Goal: Information Seeking & Learning: Learn about a topic

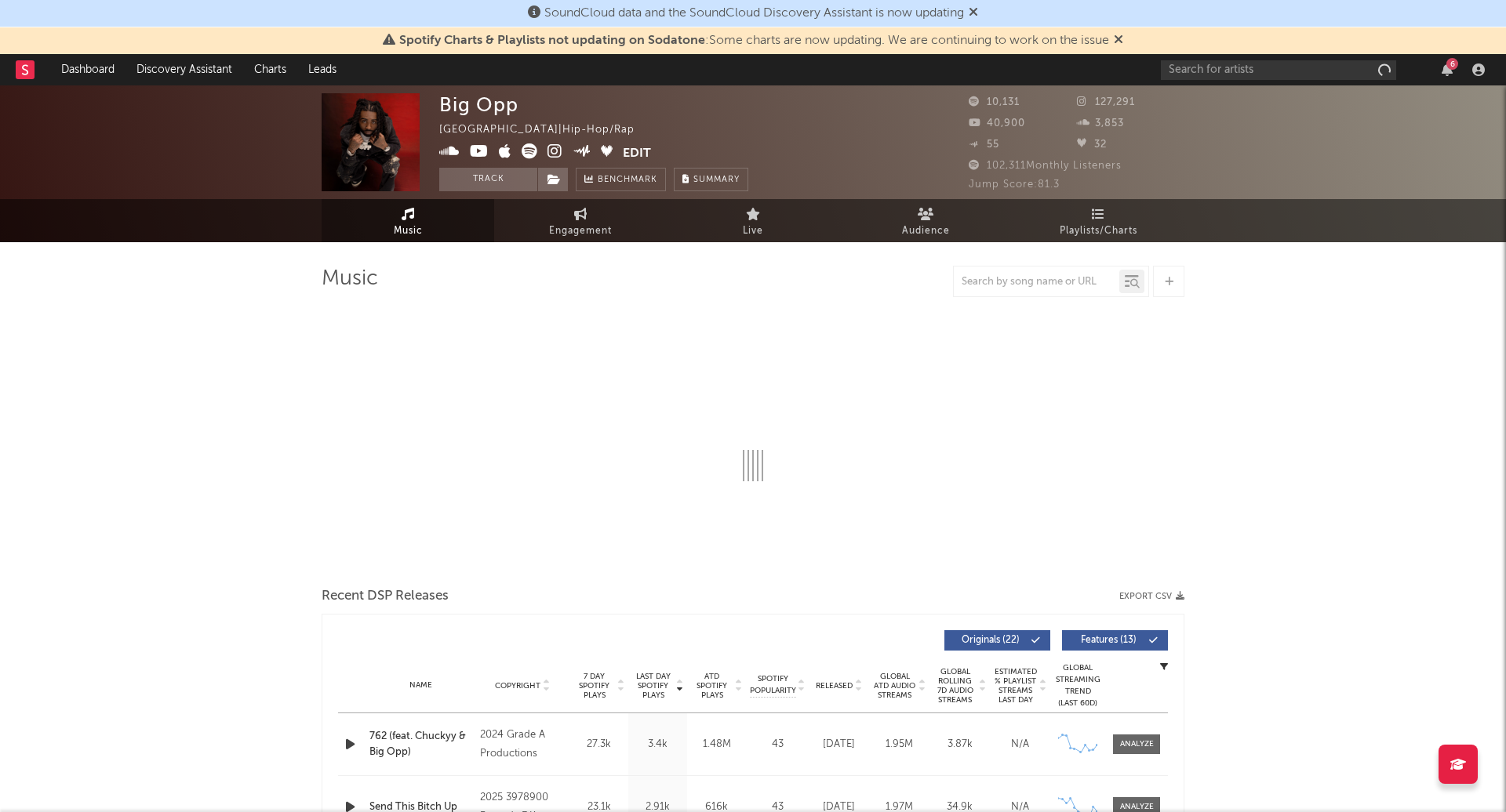
select select "6m"
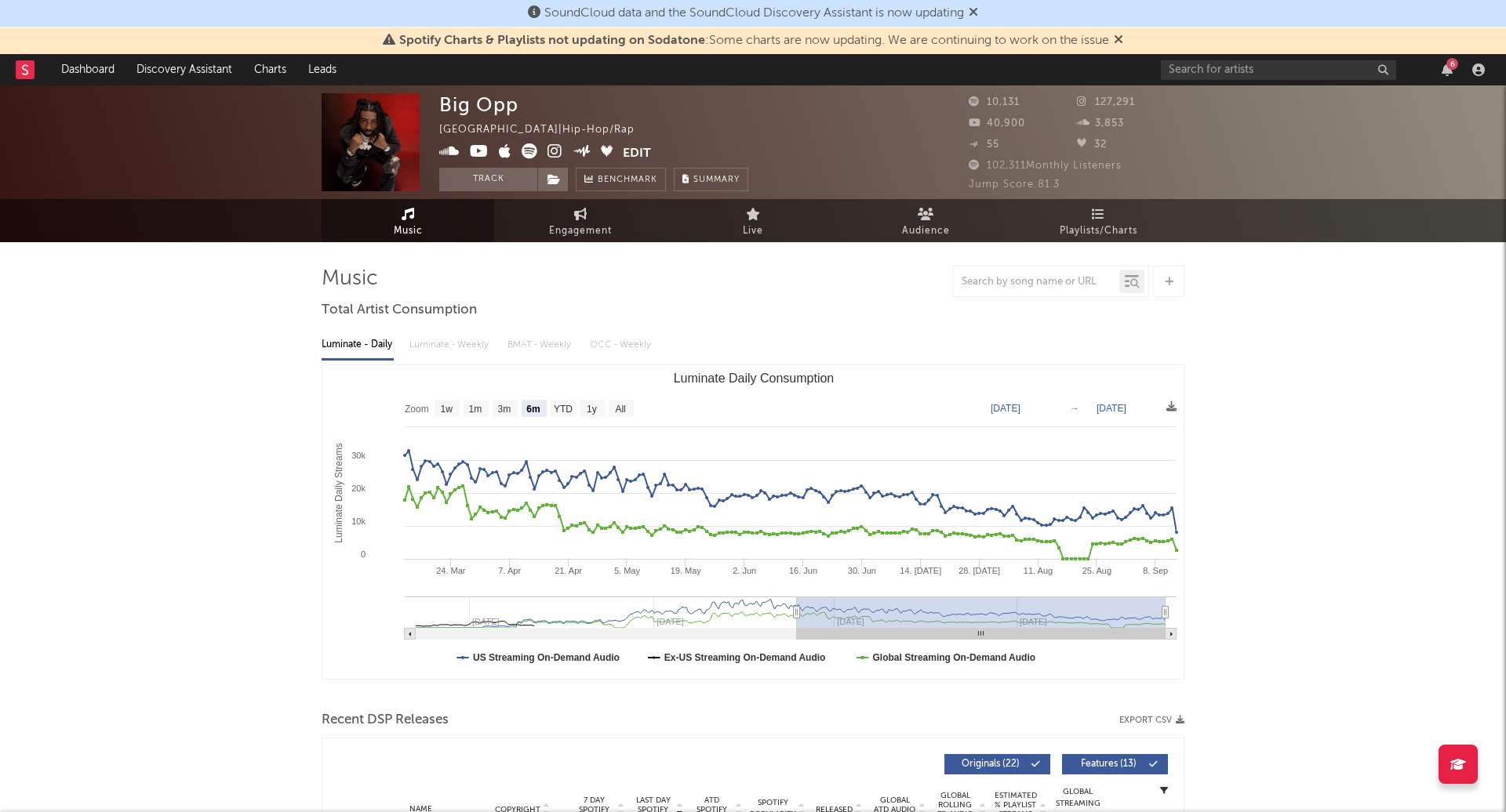
click at [1118, 34] on icon at bounding box center [1118, 39] width 10 height 13
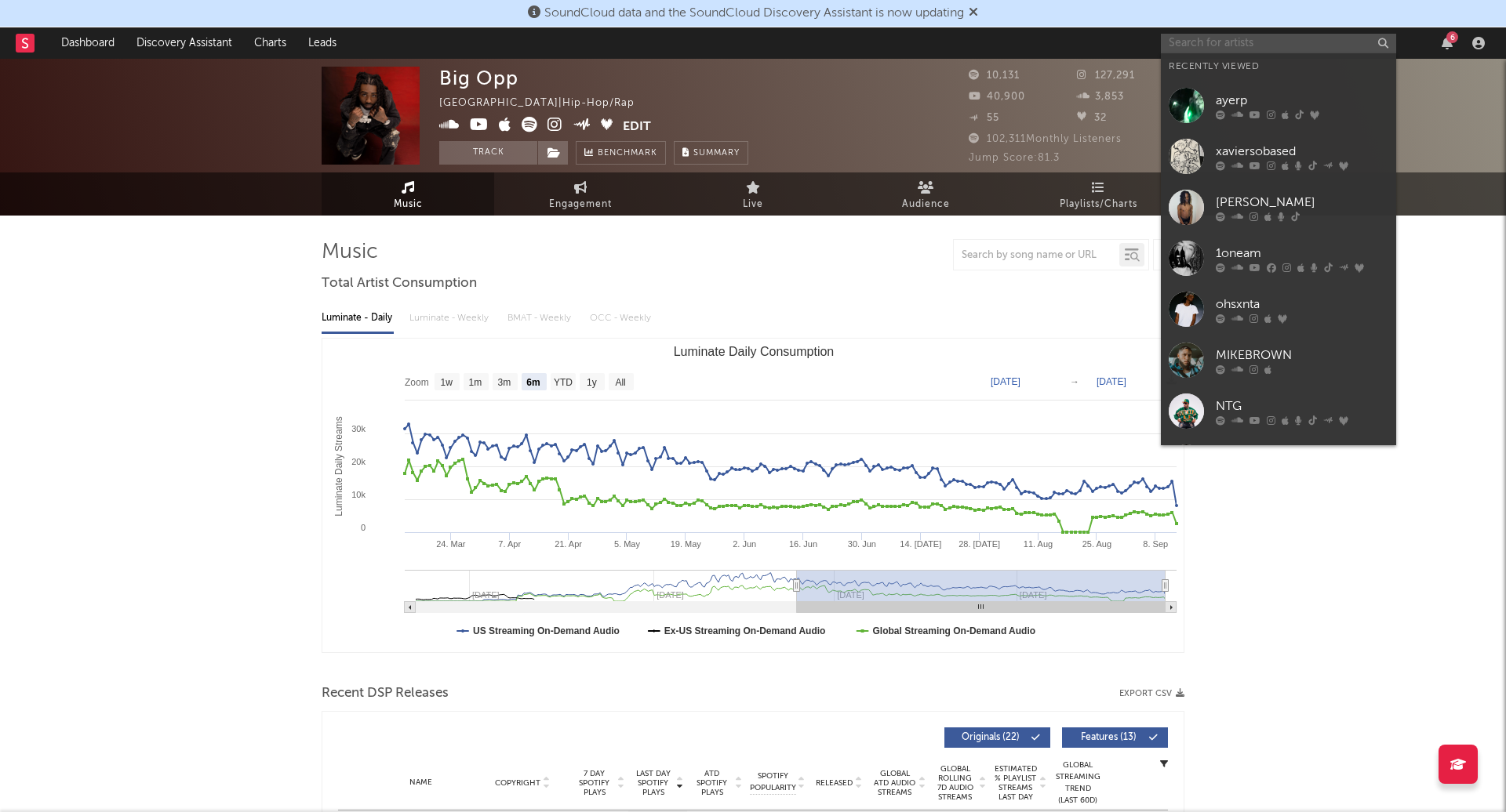
click at [1197, 41] on input "text" at bounding box center [1278, 43] width 235 height 20
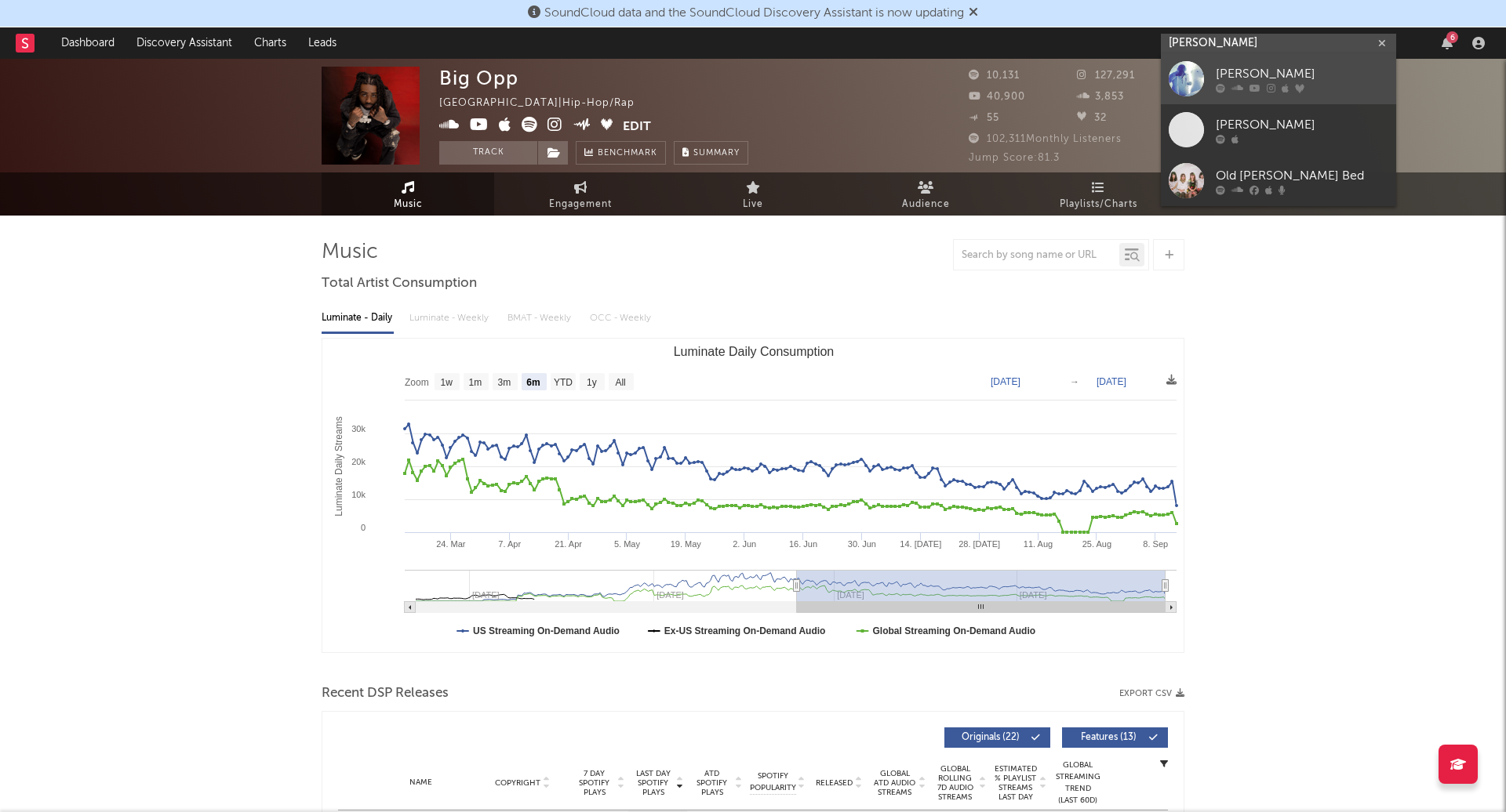
type input "[PERSON_NAME]"
click at [1268, 60] on link "[PERSON_NAME]" at bounding box center [1278, 79] width 235 height 51
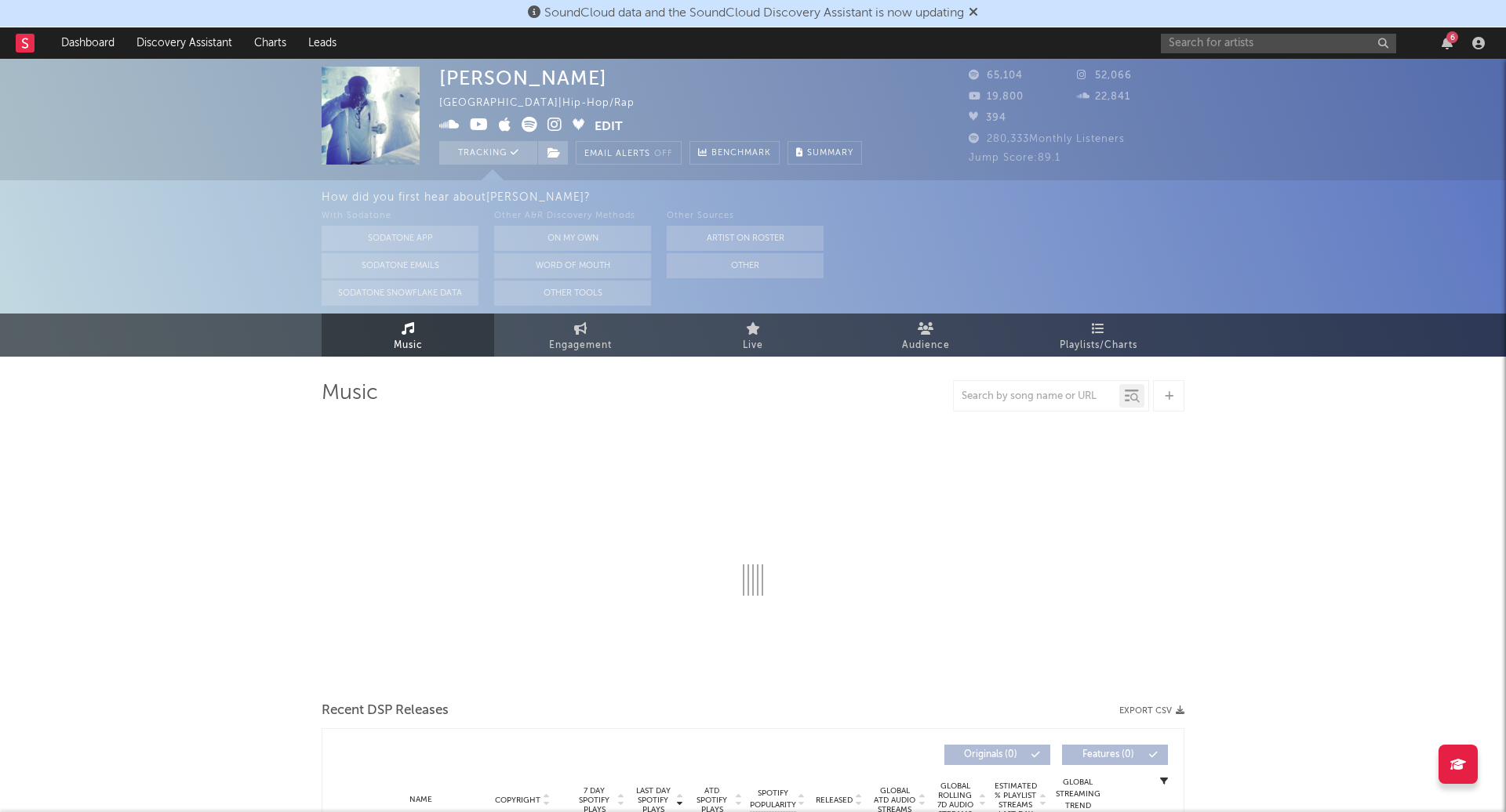
select select "6m"
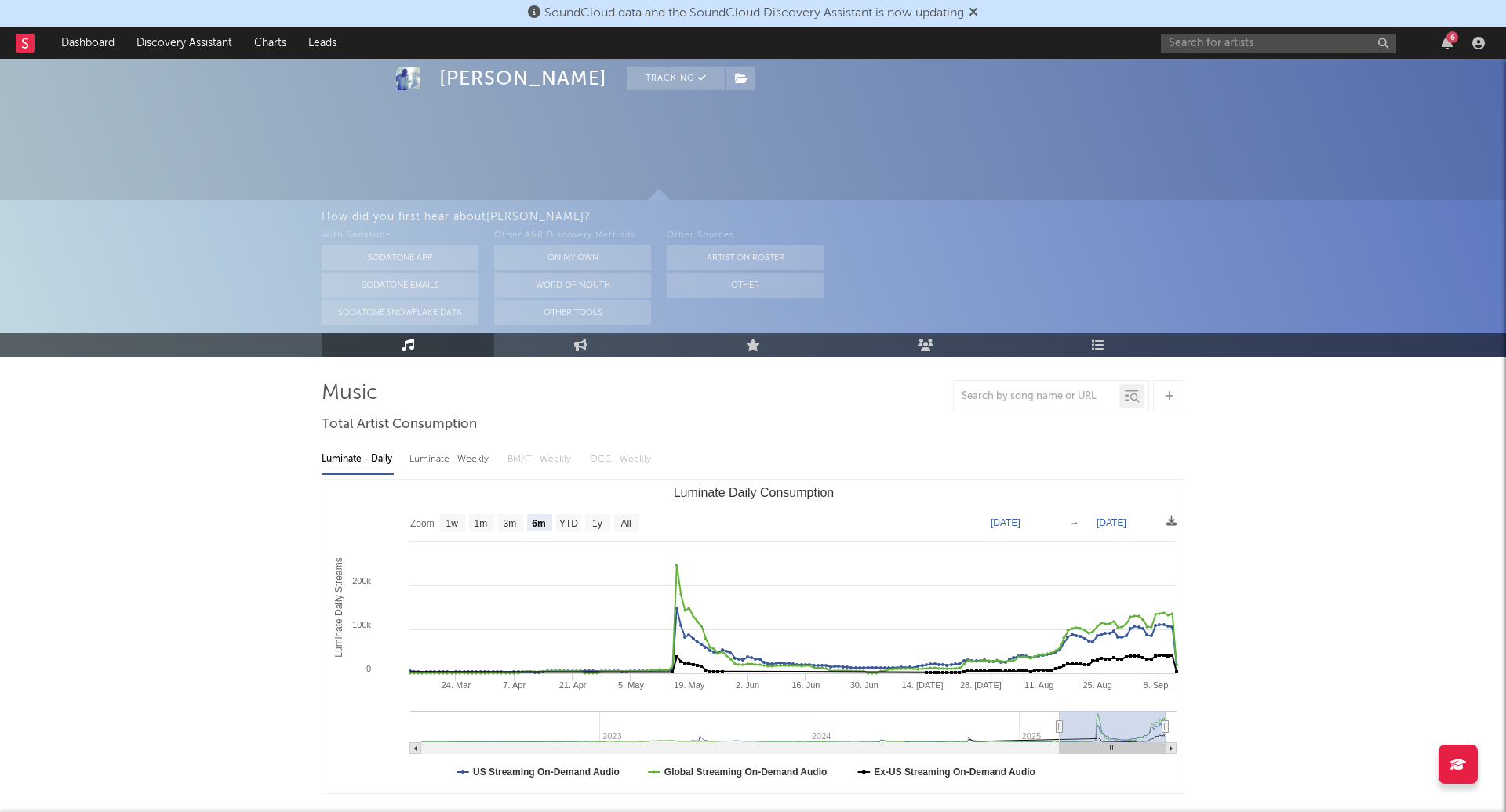
scroll to position [77, 0]
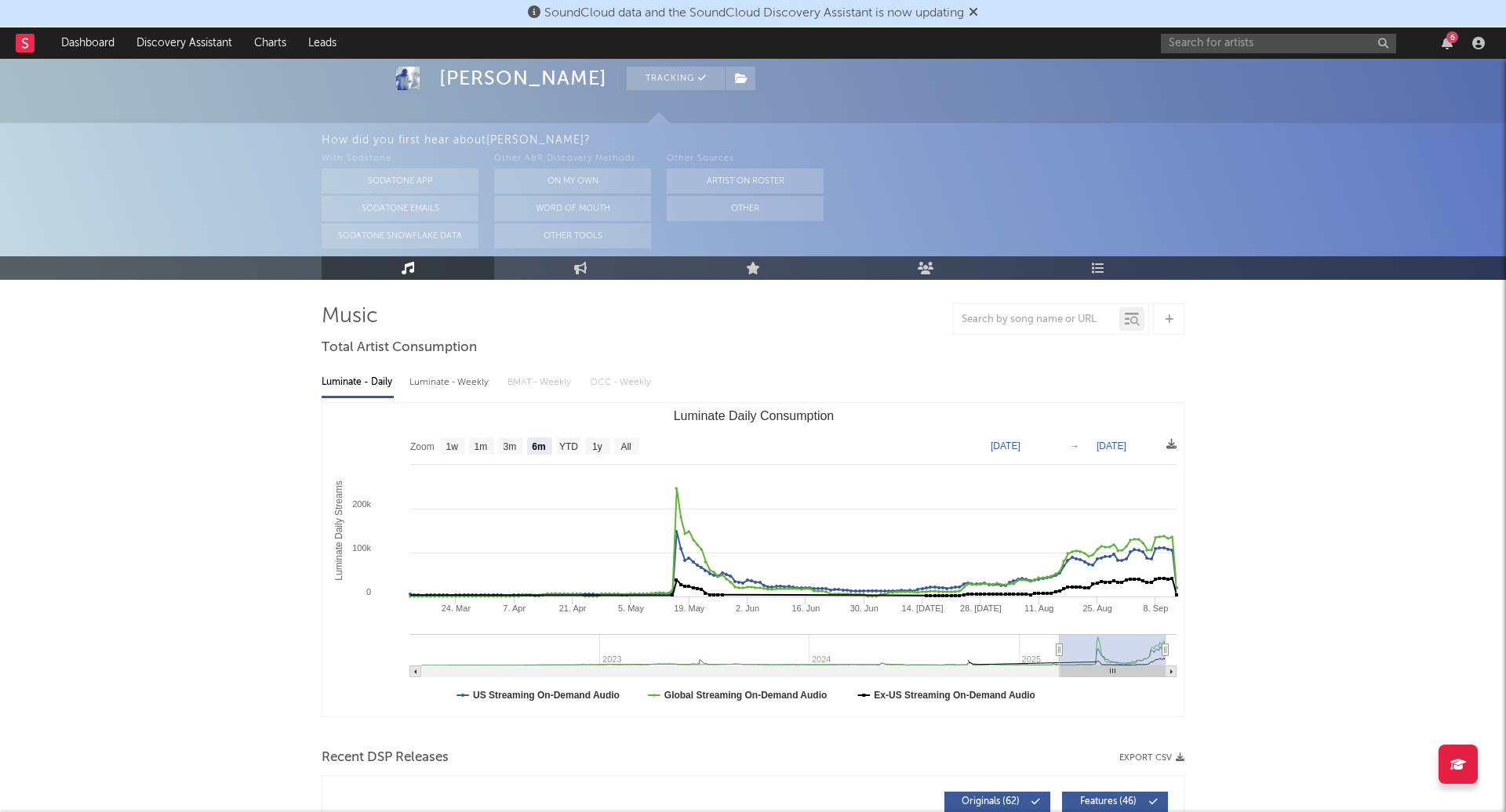
click at [477, 385] on div "Luminate - Weekly" at bounding box center [450, 382] width 82 height 27
select select "6m"
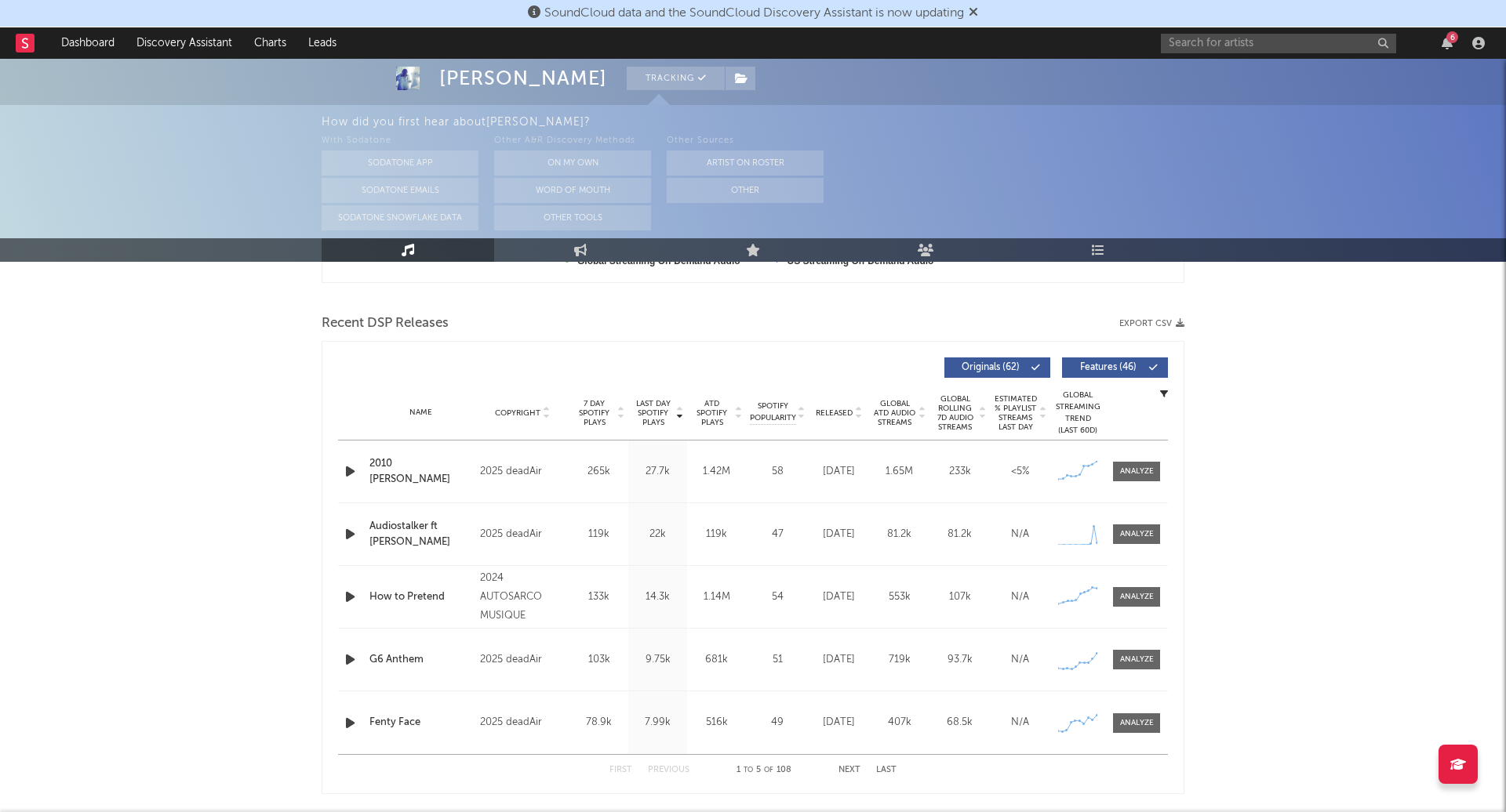
scroll to position [530, 0]
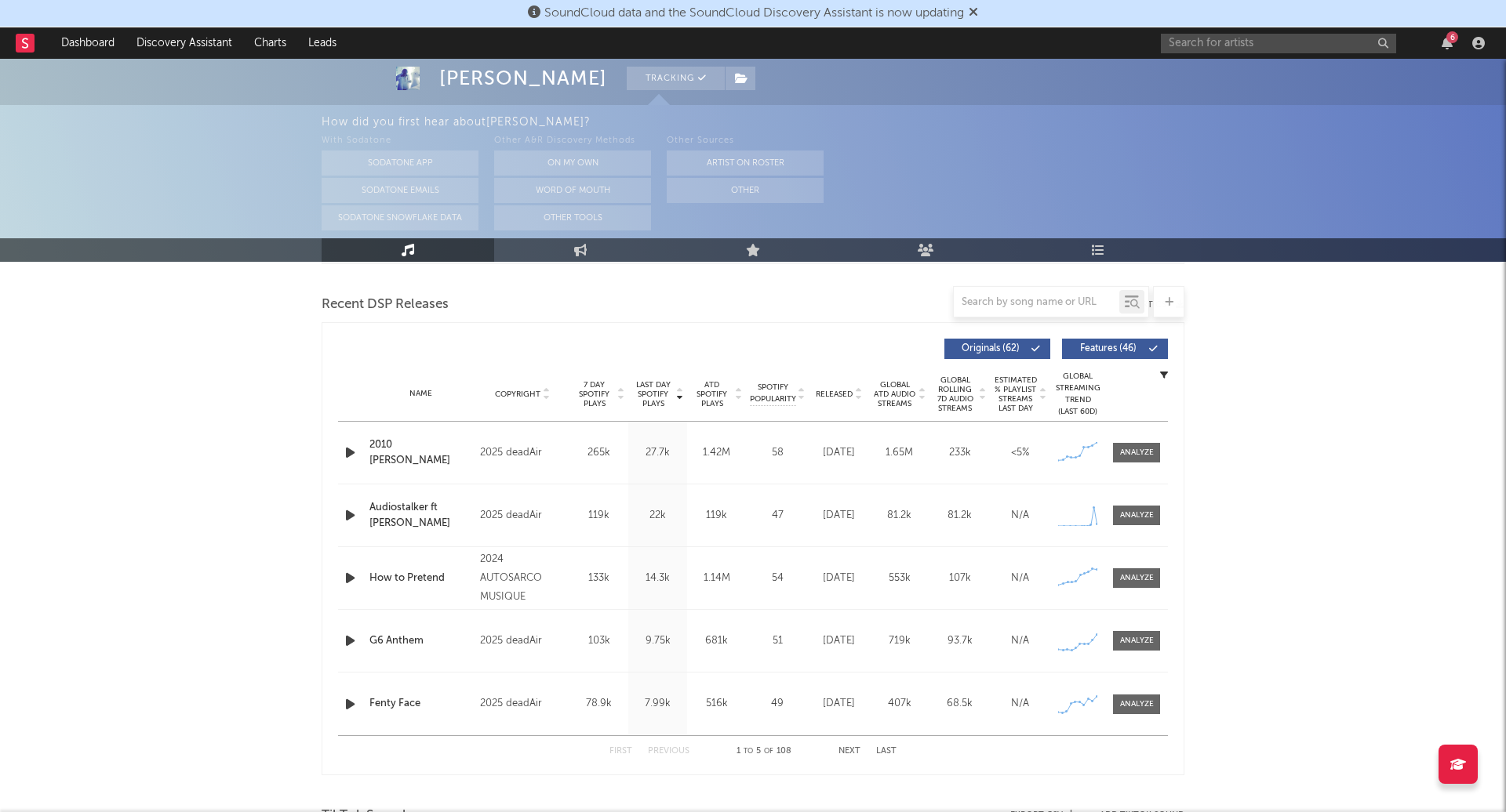
click at [855, 395] on icon at bounding box center [857, 397] width 8 height 6
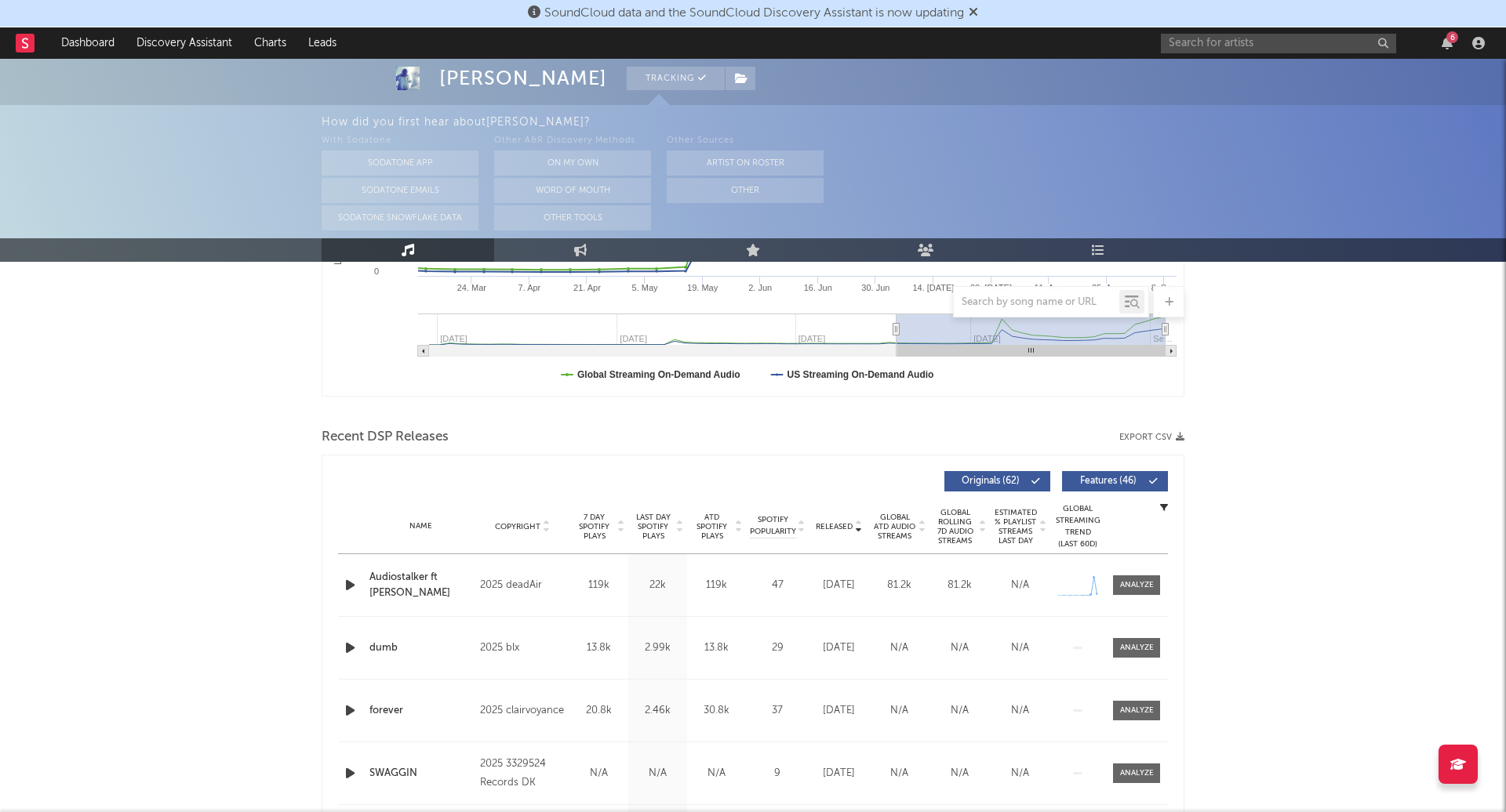
scroll to position [0, 0]
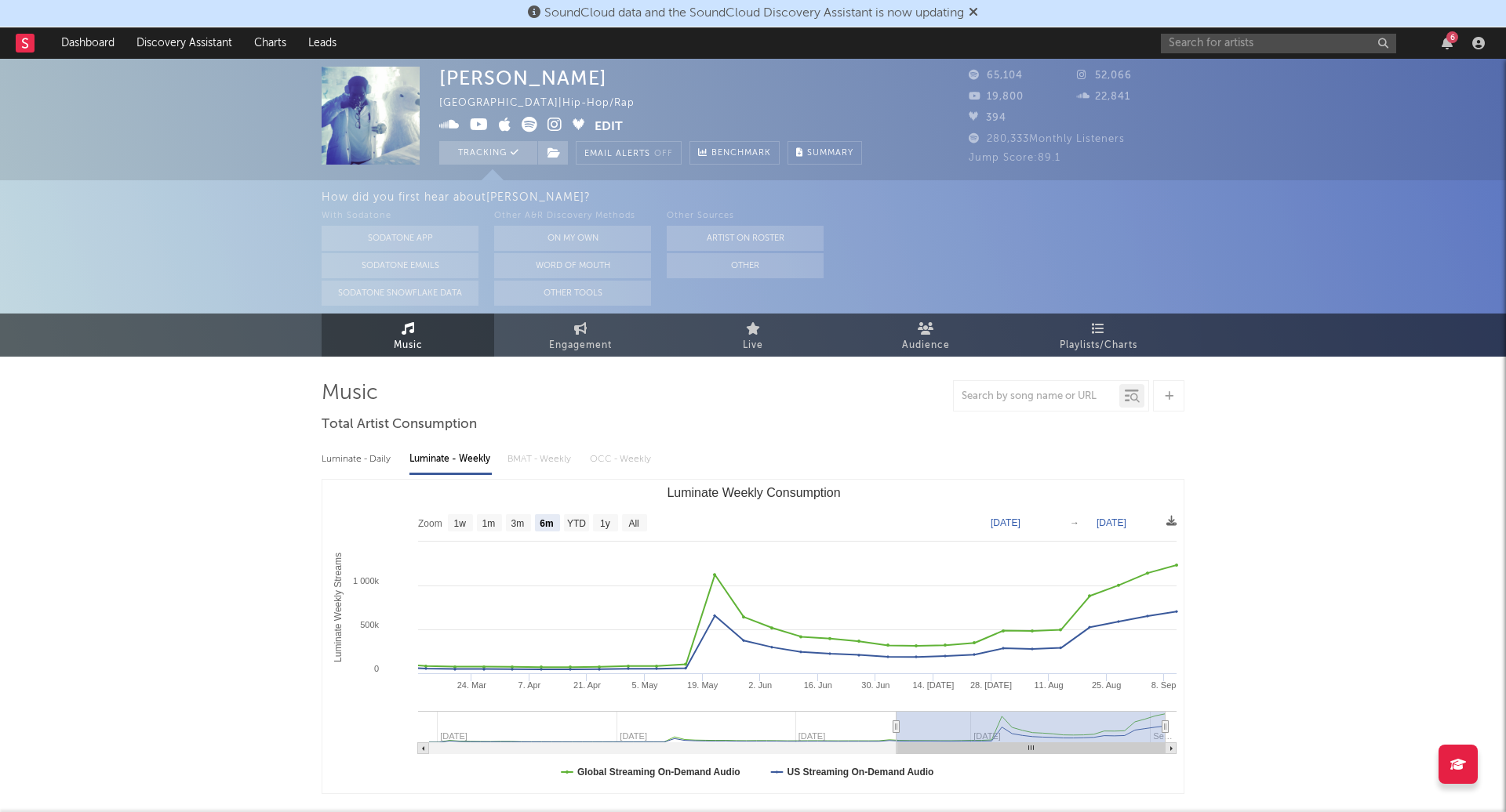
click at [881, 248] on div "With Sodatone Sodatone App Sodatone Emails Sodatone Snowflake Data Other A&R Di…" at bounding box center [913, 256] width 1184 height 99
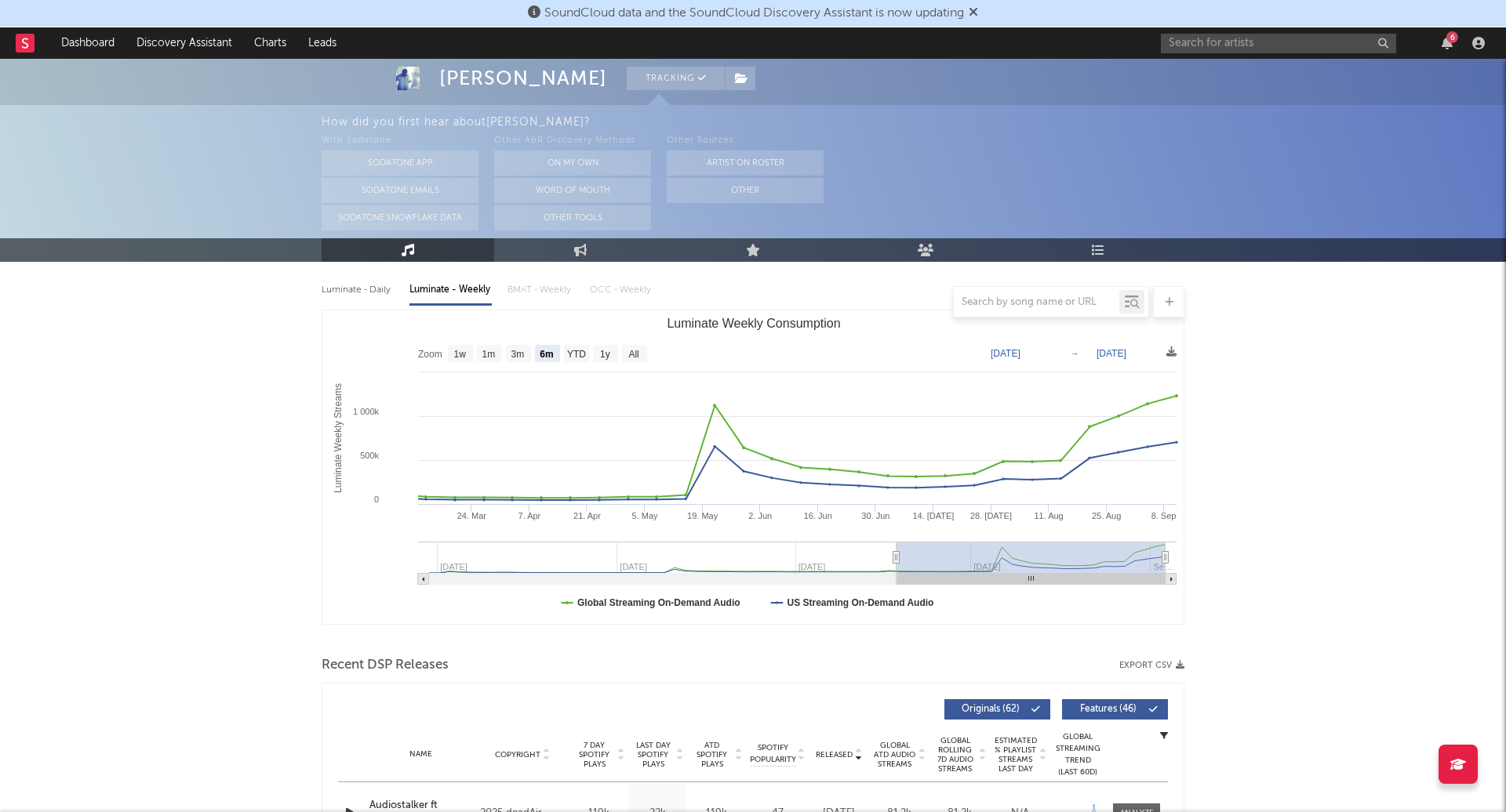
scroll to position [180, 0]
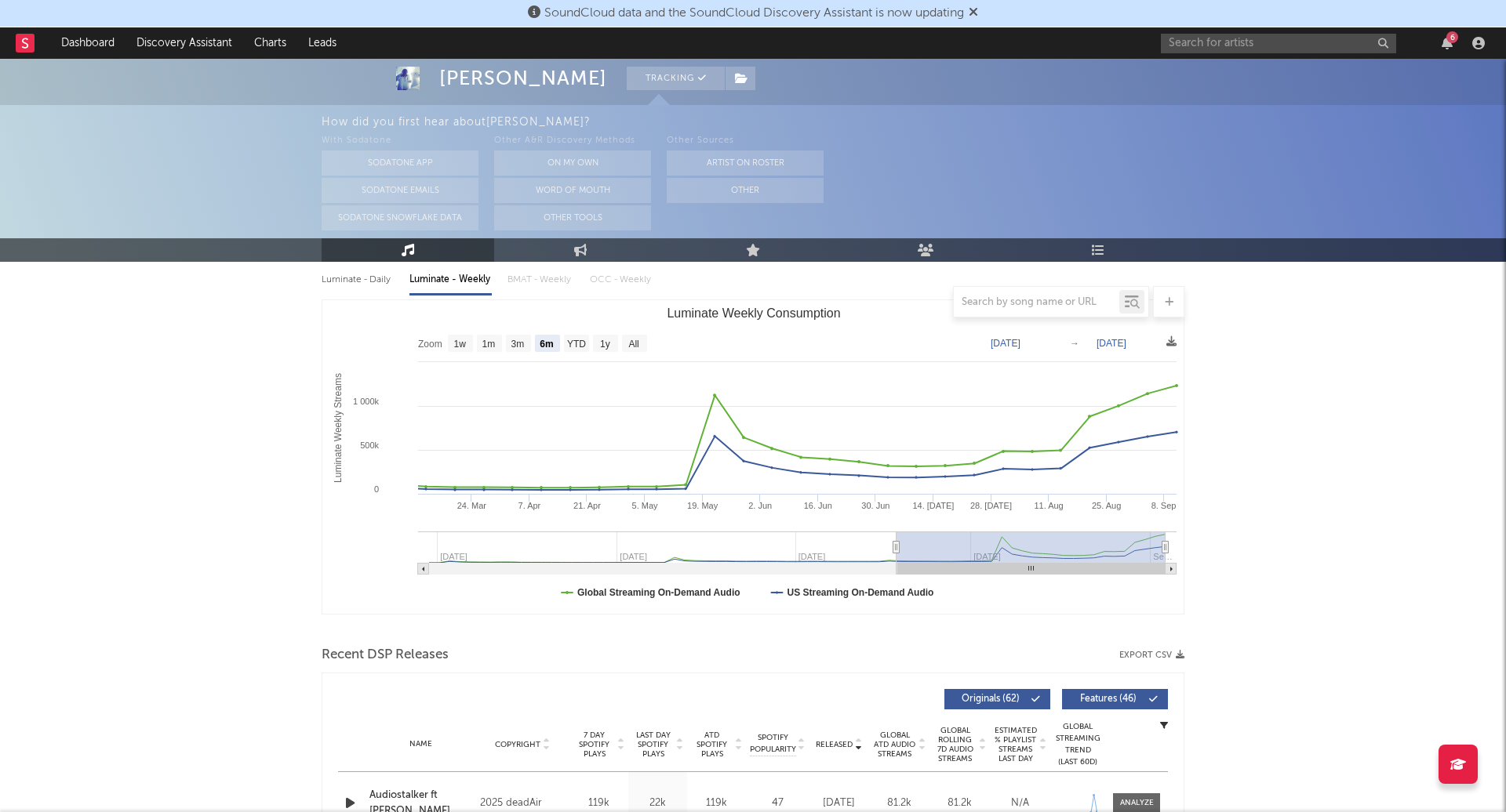
click at [618, 751] on div at bounding box center [619, 745] width 10 height 29
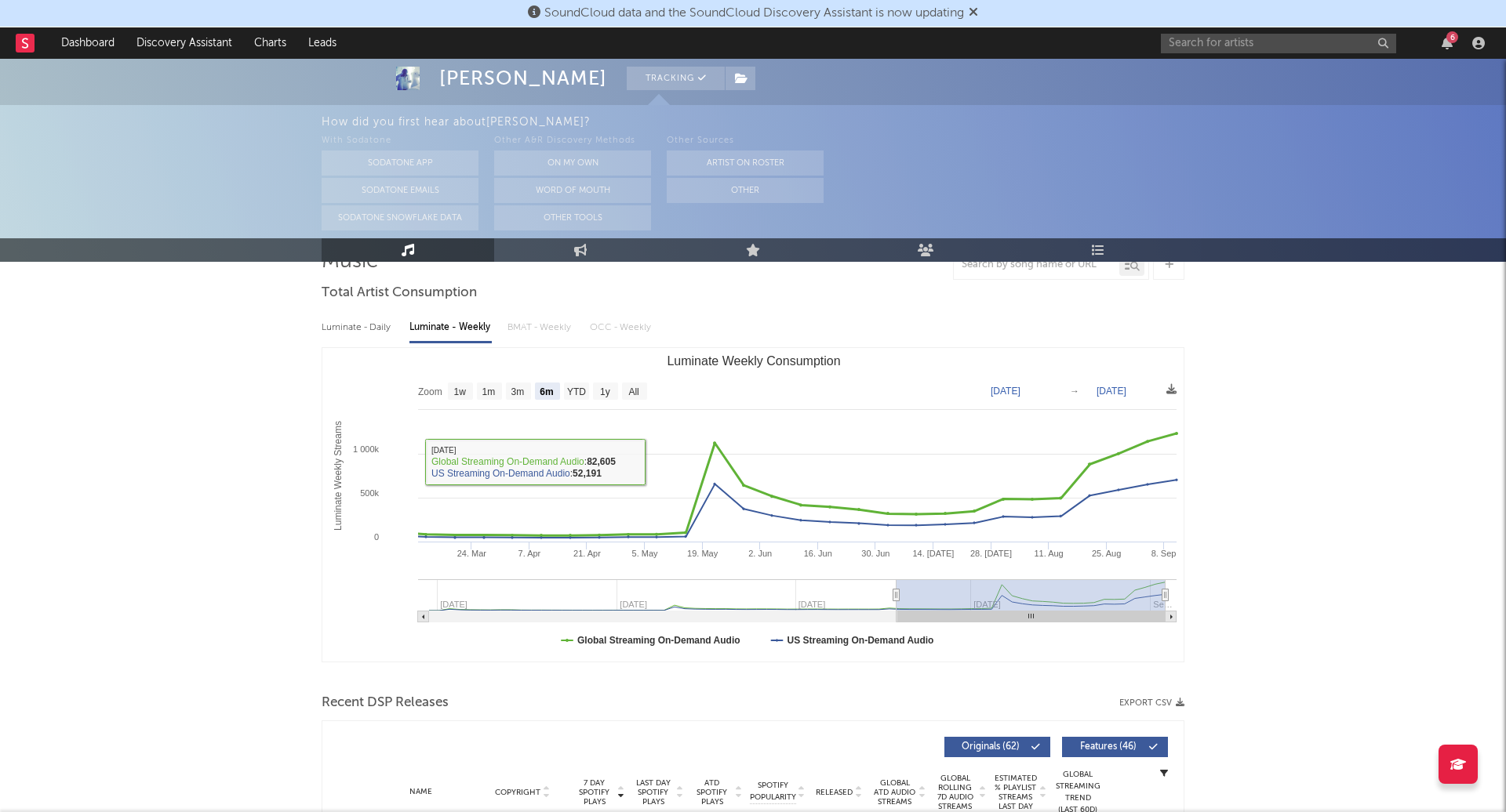
scroll to position [63, 0]
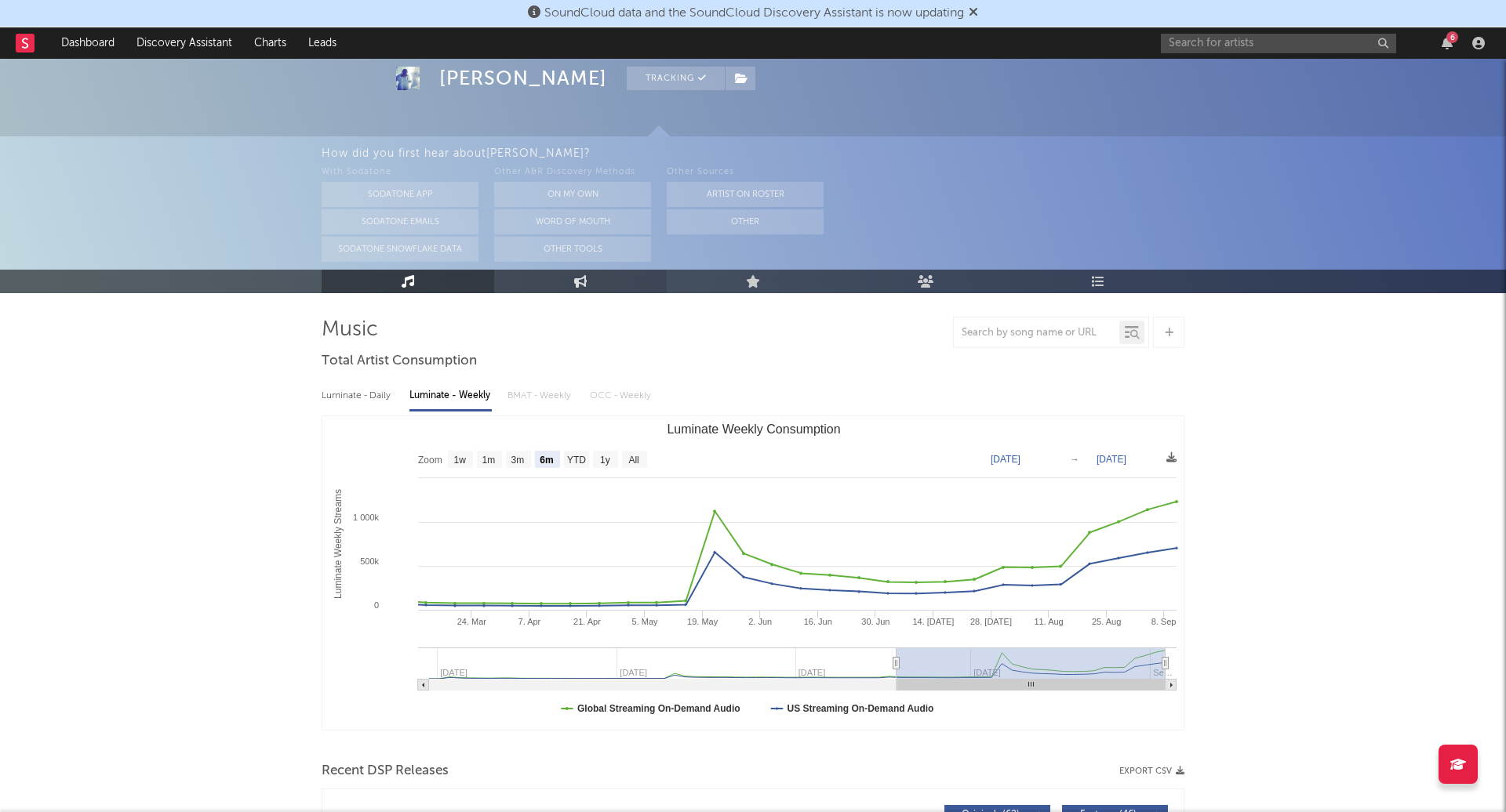
click at [618, 274] on link "Engagement" at bounding box center [580, 281] width 172 height 23
select select "1w"
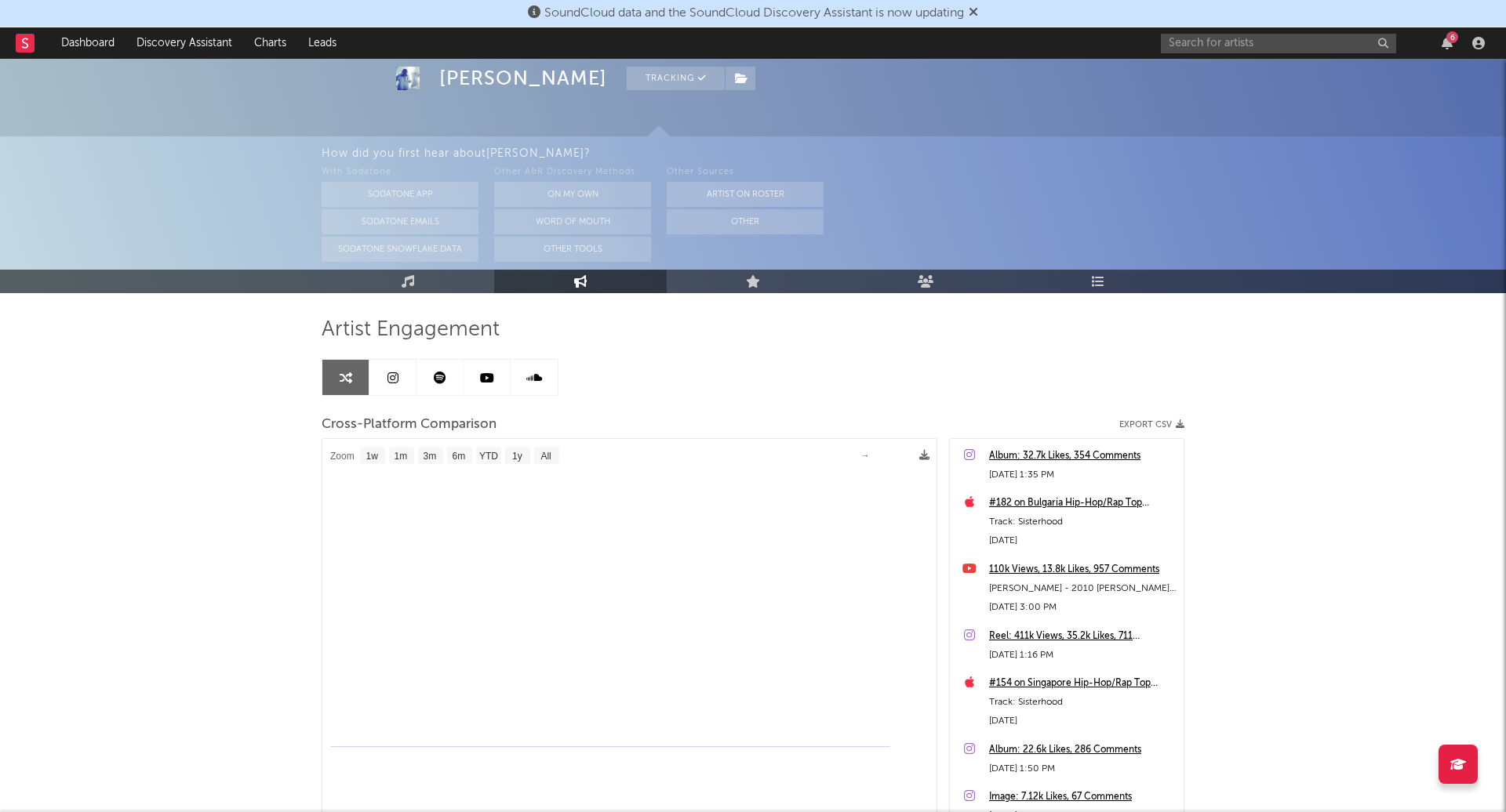
select select "1m"
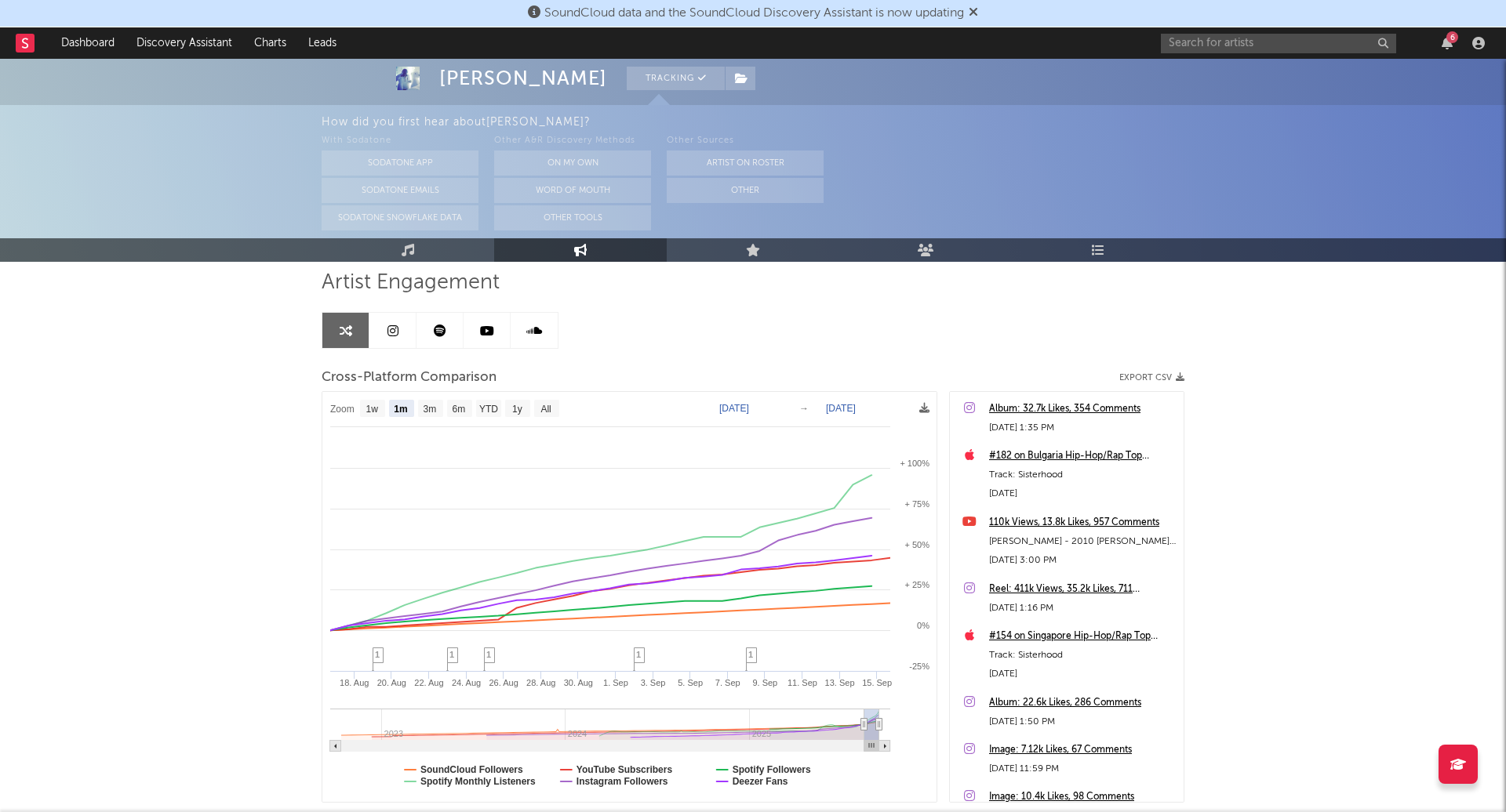
scroll to position [128, 0]
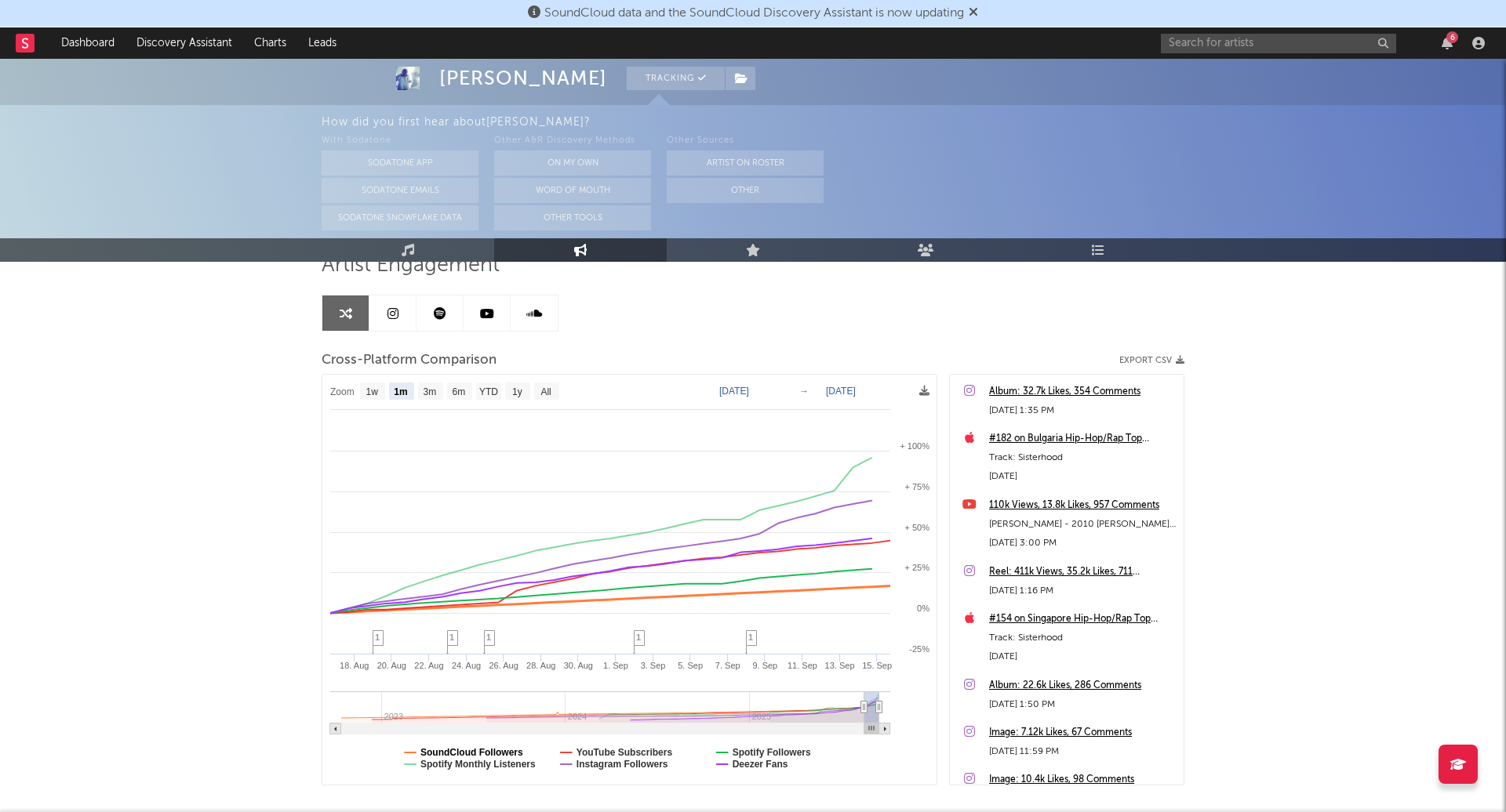
click at [493, 749] on text "SoundCloud Followers" at bounding box center [471, 752] width 103 height 11
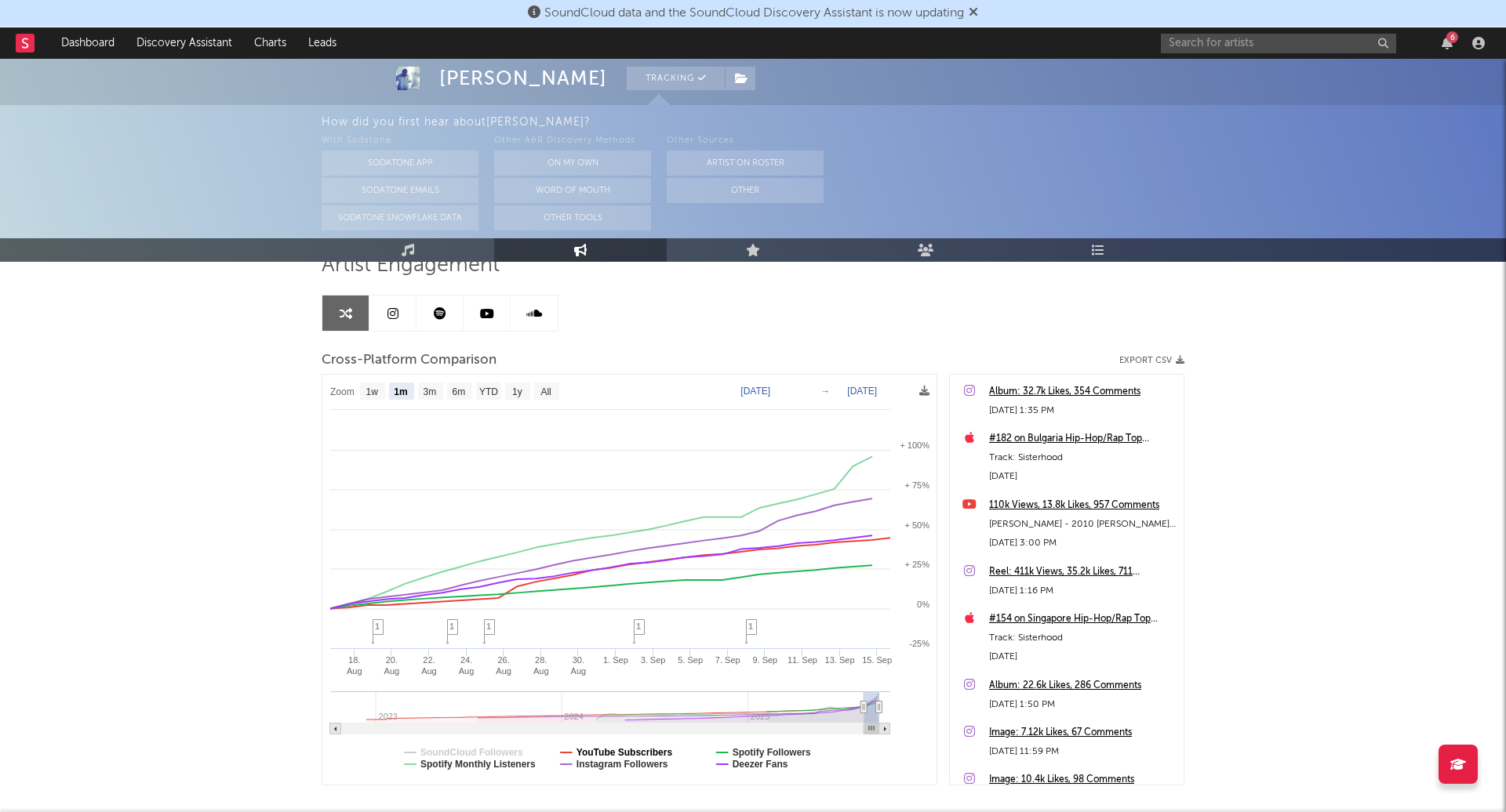
select select "1m"
click at [598, 748] on text "YouTube Subscribers" at bounding box center [625, 752] width 97 height 11
select select "1m"
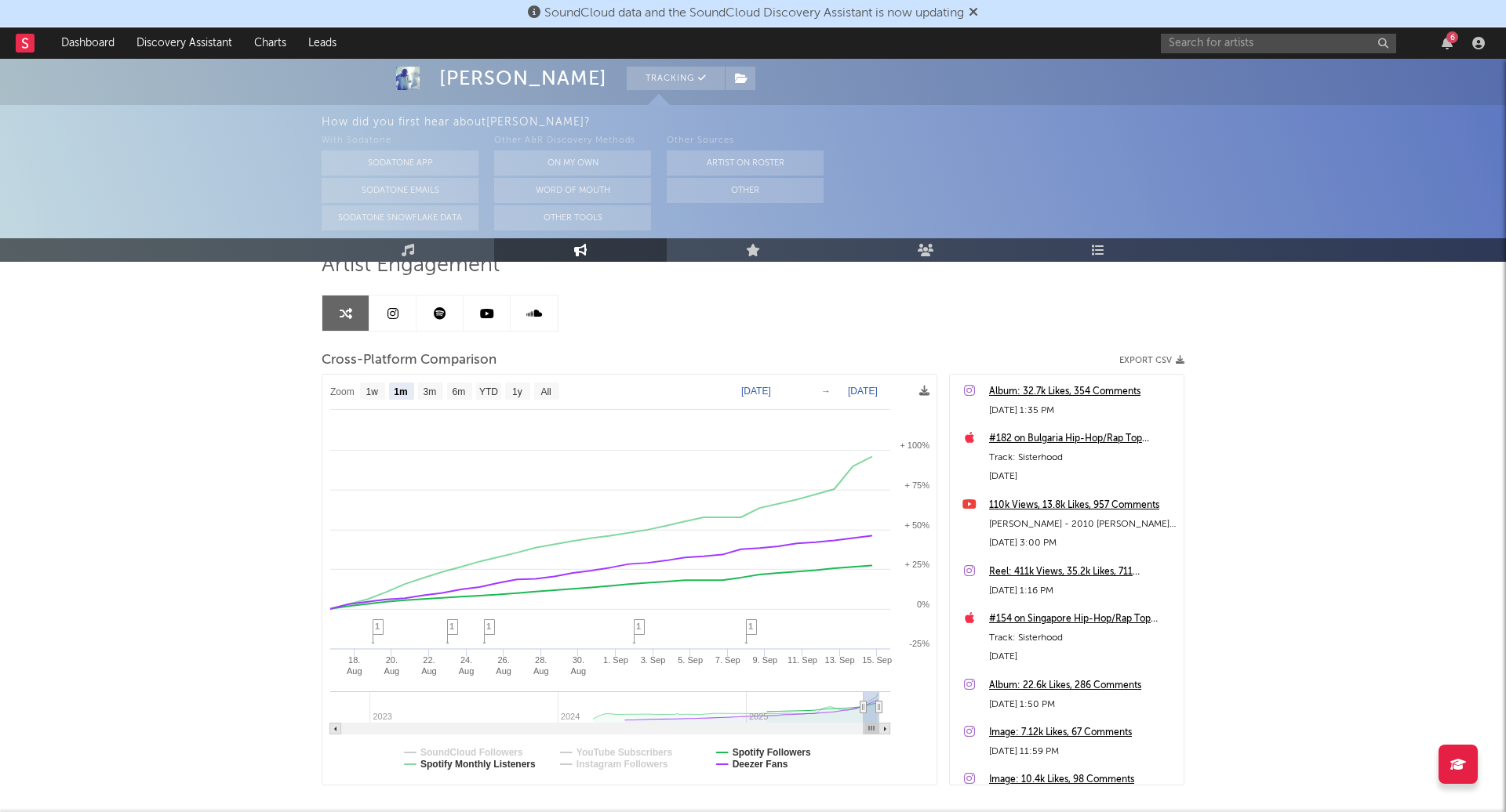
select select "1m"
click at [741, 755] on text "Spotify Followers" at bounding box center [772, 752] width 79 height 11
select select "1m"
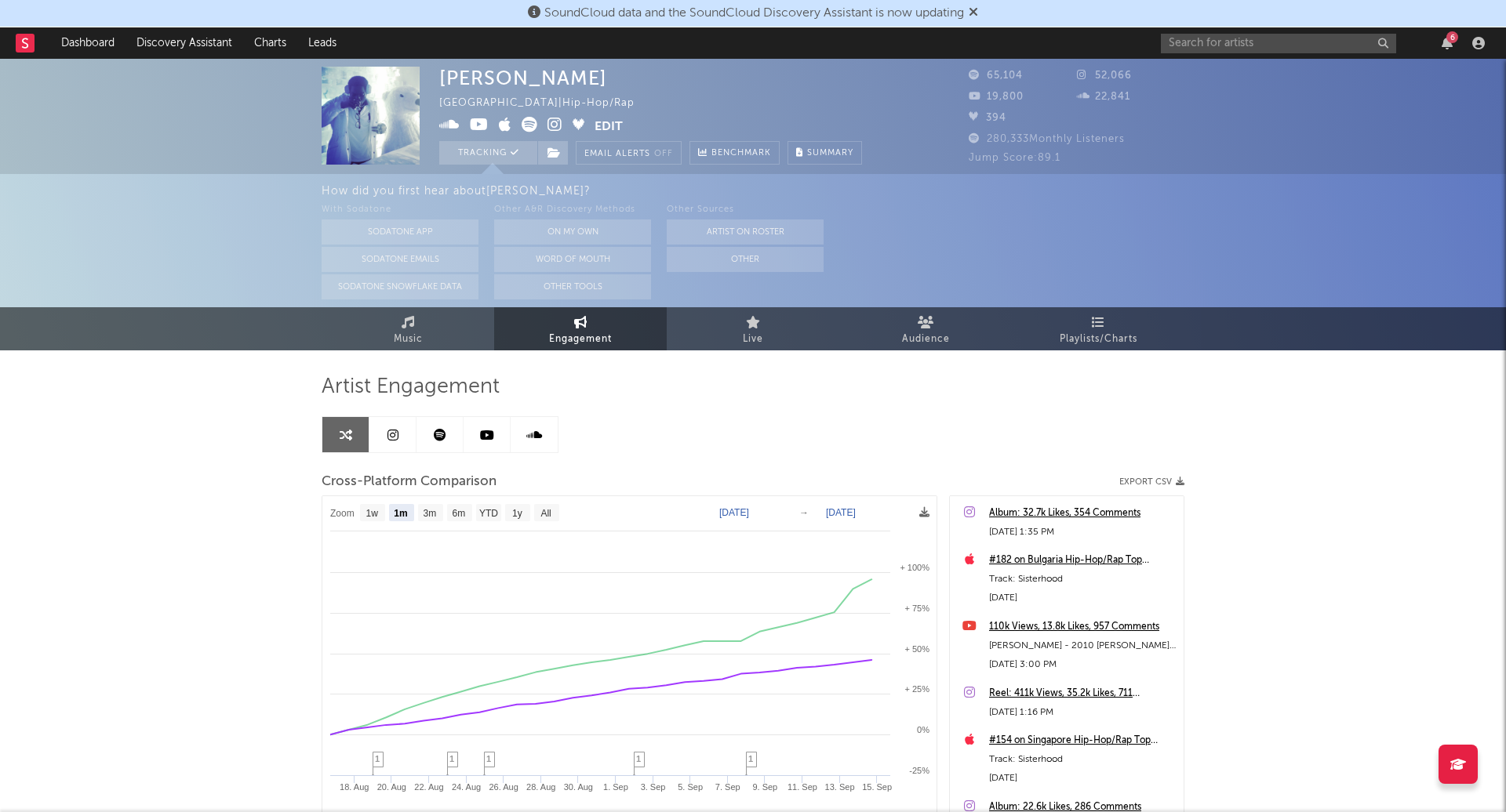
scroll to position [0, 0]
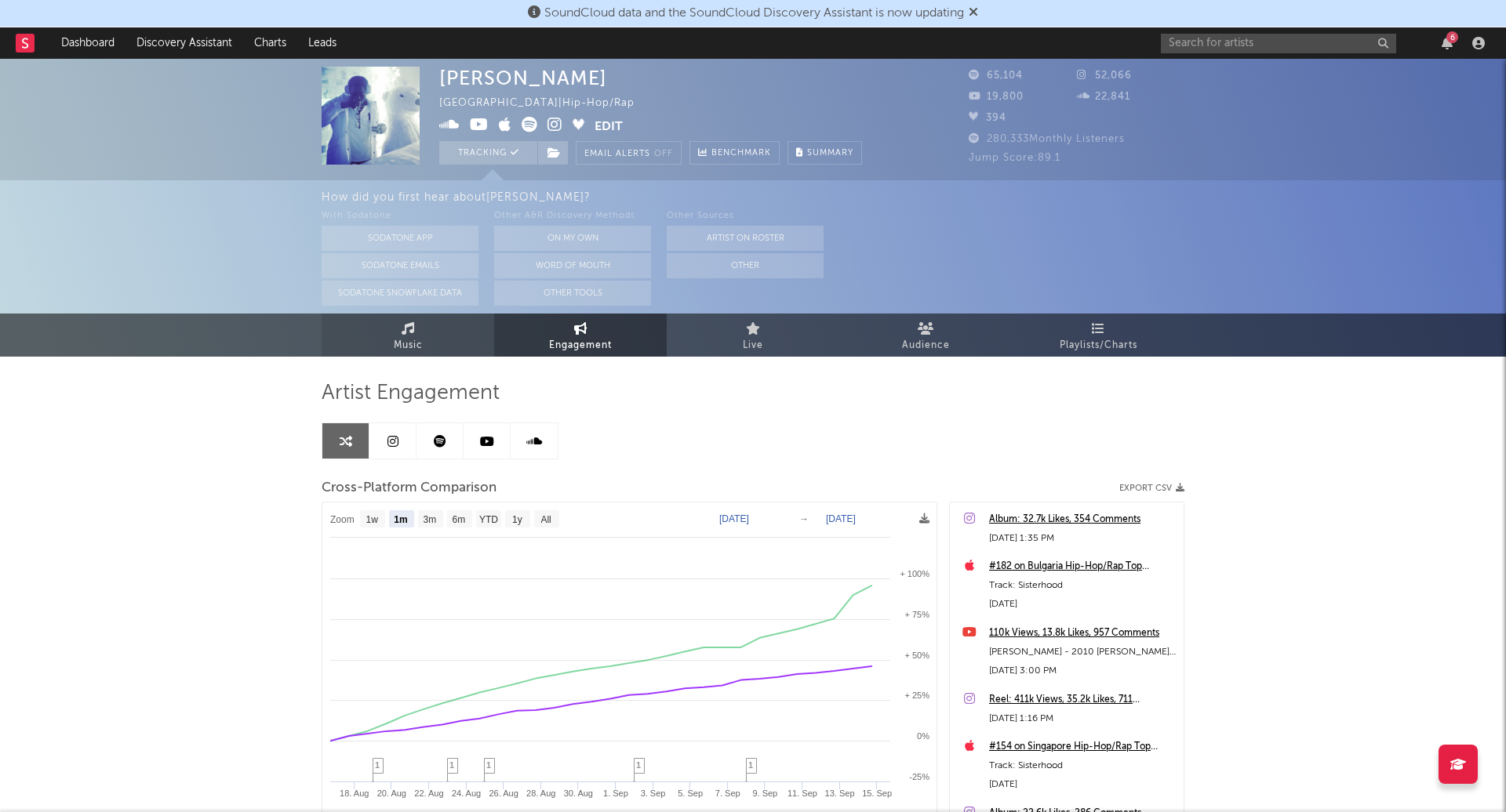
click at [475, 336] on link "Music" at bounding box center [407, 336] width 172 height 43
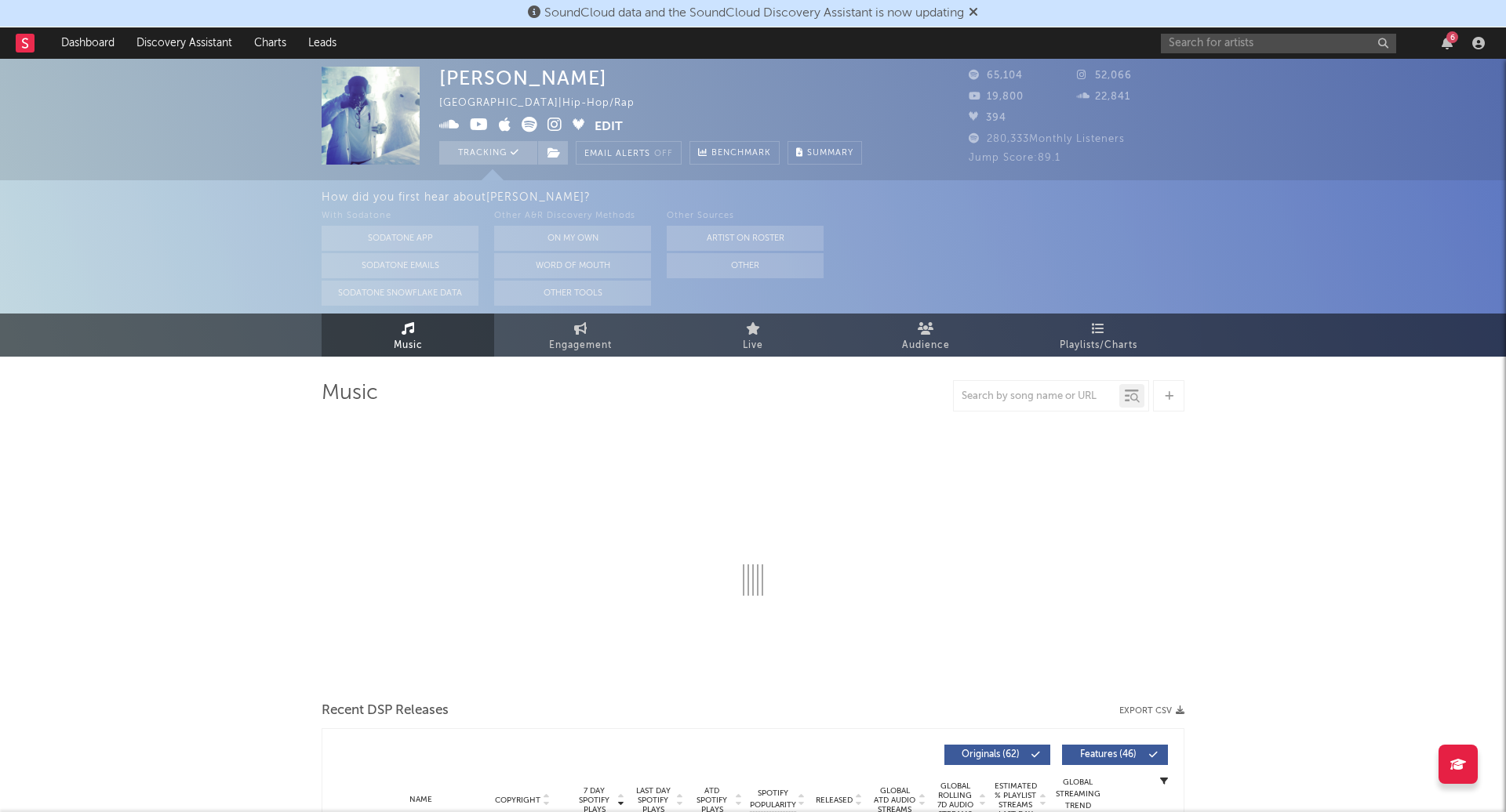
select select "6m"
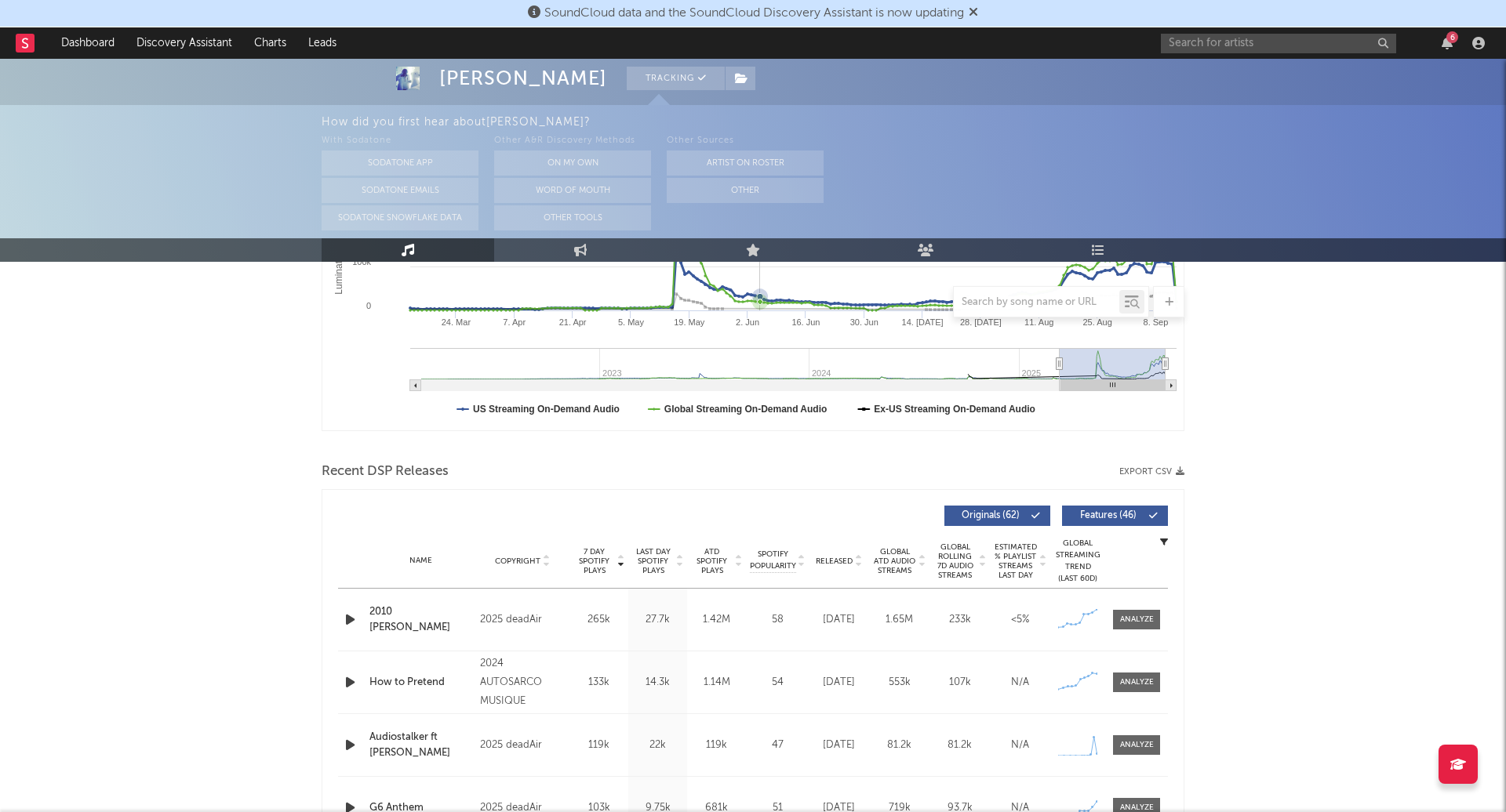
scroll to position [646, 0]
